Goal: Task Accomplishment & Management: Manage account settings

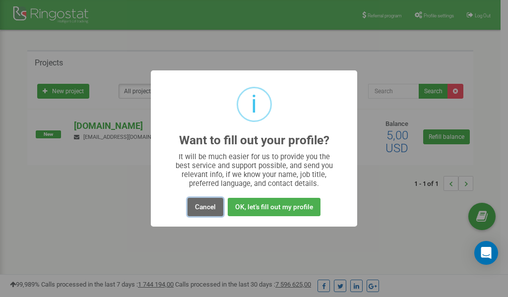
click at [209, 207] on button "Cancel" at bounding box center [206, 207] width 36 height 18
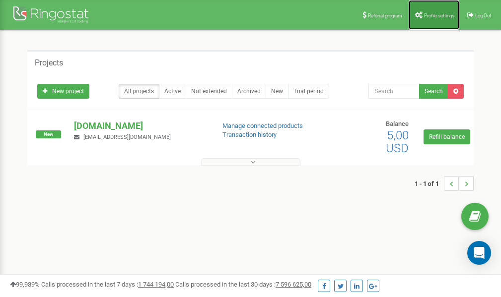
click at [431, 16] on span "Profile settings" at bounding box center [439, 15] width 30 height 5
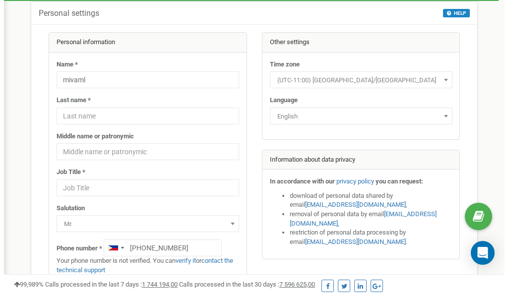
scroll to position [50, 0]
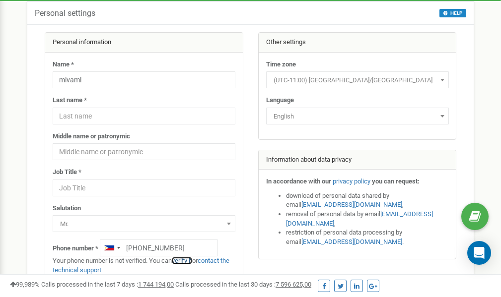
click at [190, 261] on link "verify it" at bounding box center [182, 260] width 20 height 7
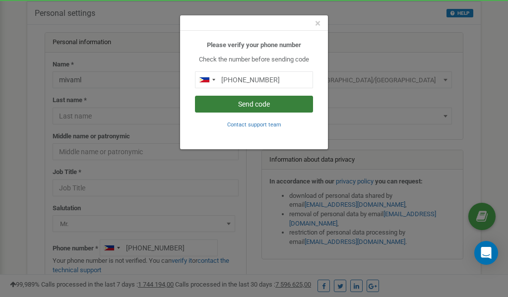
click at [244, 103] on button "Send code" at bounding box center [254, 104] width 118 height 17
